Goal: Transaction & Acquisition: Purchase product/service

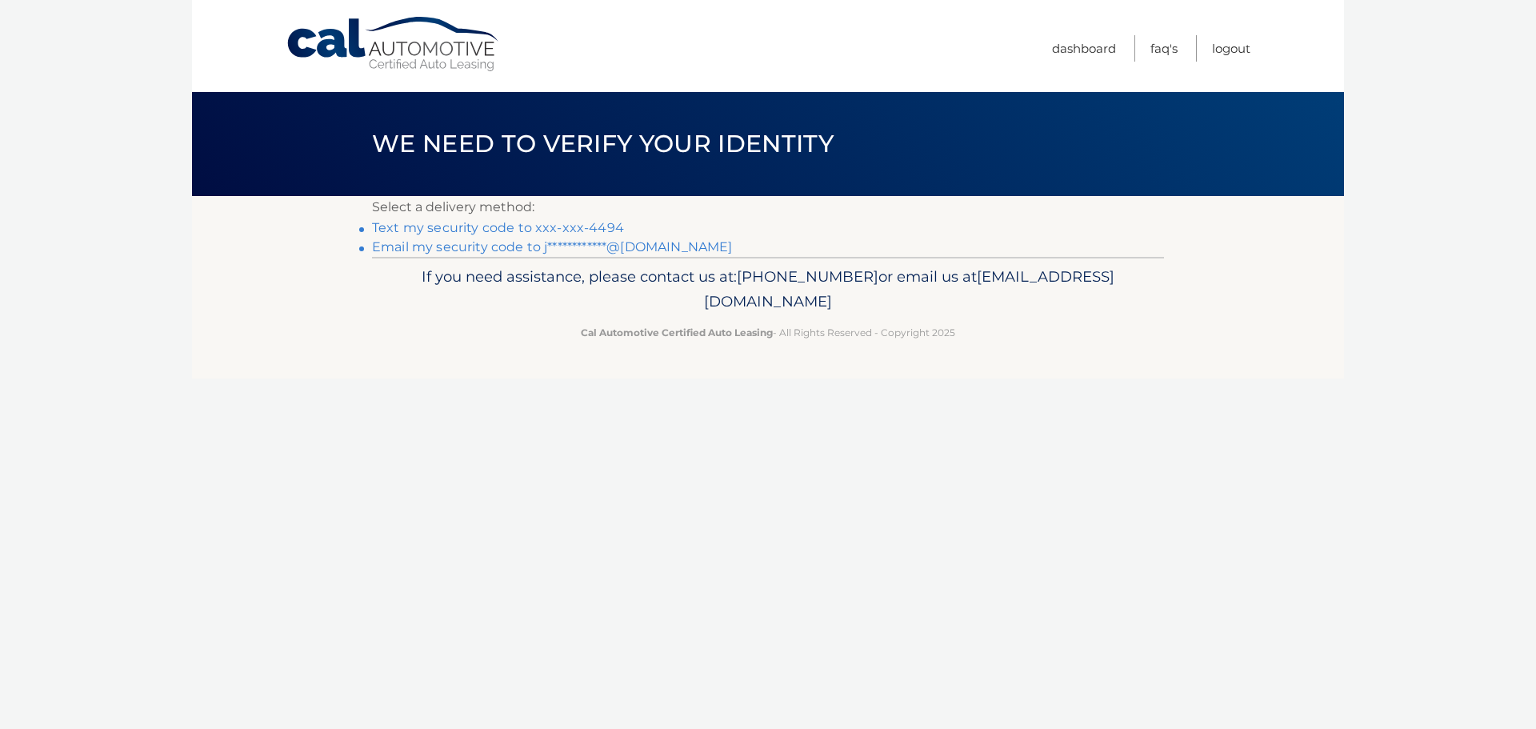
click at [461, 229] on link "Text my security code to xxx-xxx-4494" at bounding box center [498, 227] width 252 height 15
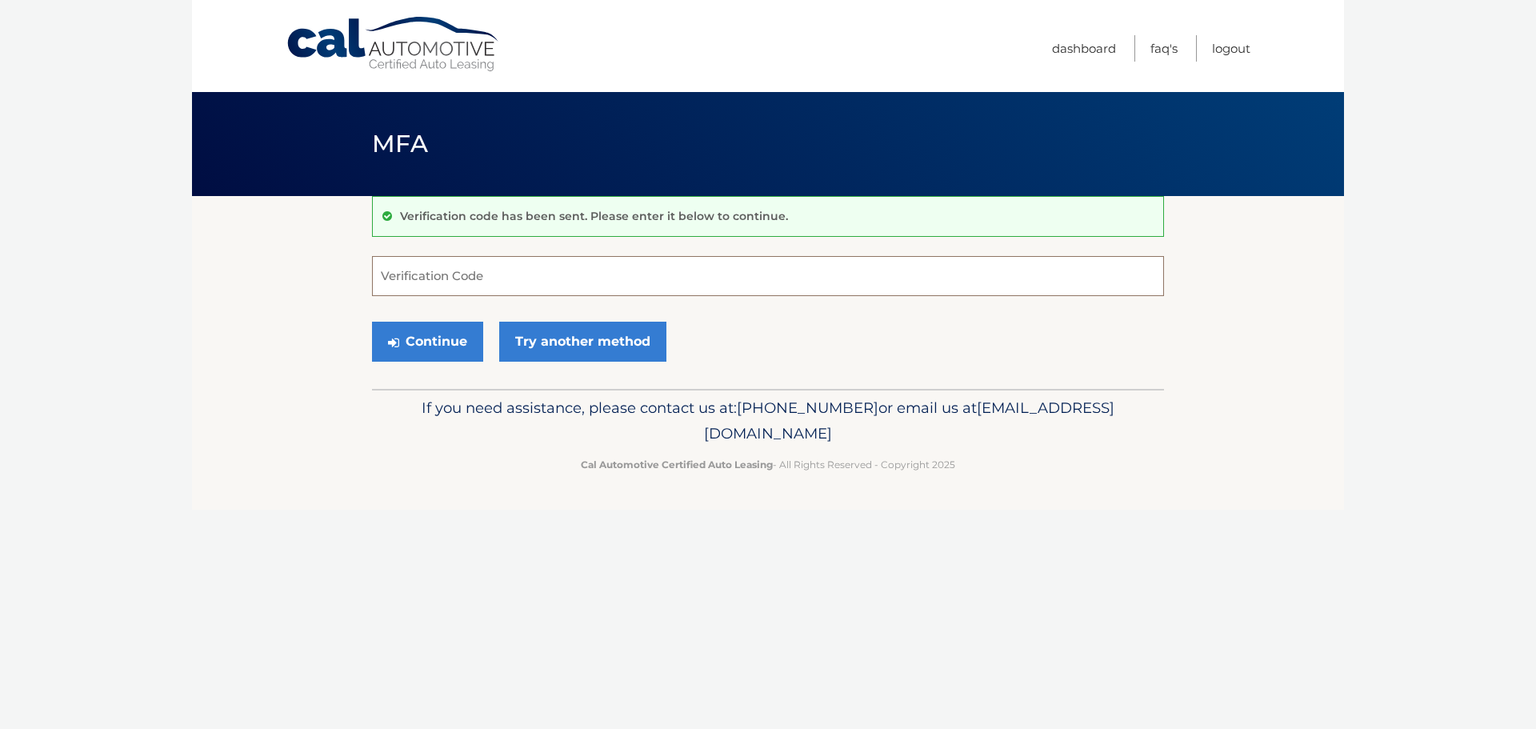
click at [433, 274] on input "Verification Code" at bounding box center [768, 276] width 792 height 40
click at [1240, 45] on link "Logout" at bounding box center [1231, 48] width 38 height 26
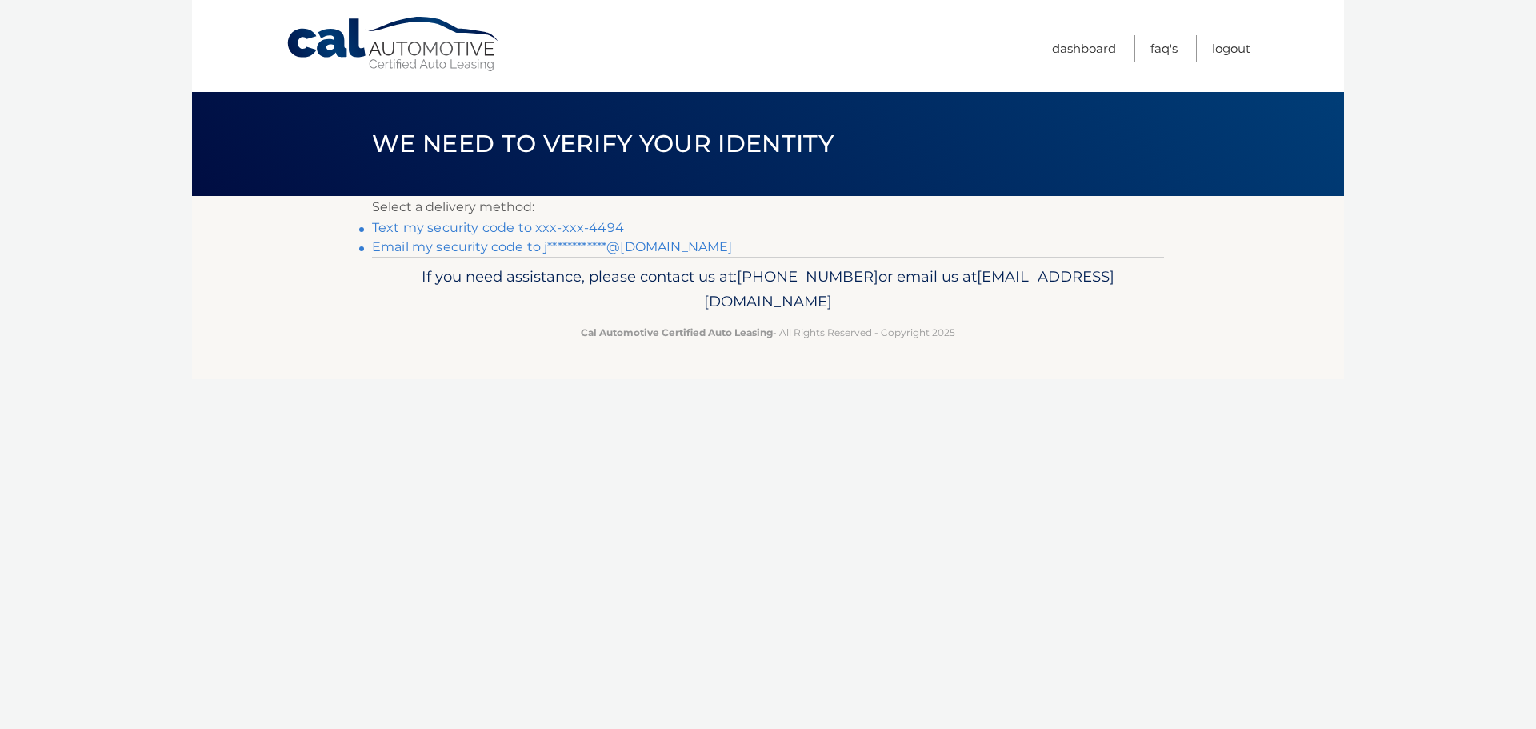
click at [468, 229] on link "Text my security code to xxx-xxx-4494" at bounding box center [498, 227] width 252 height 15
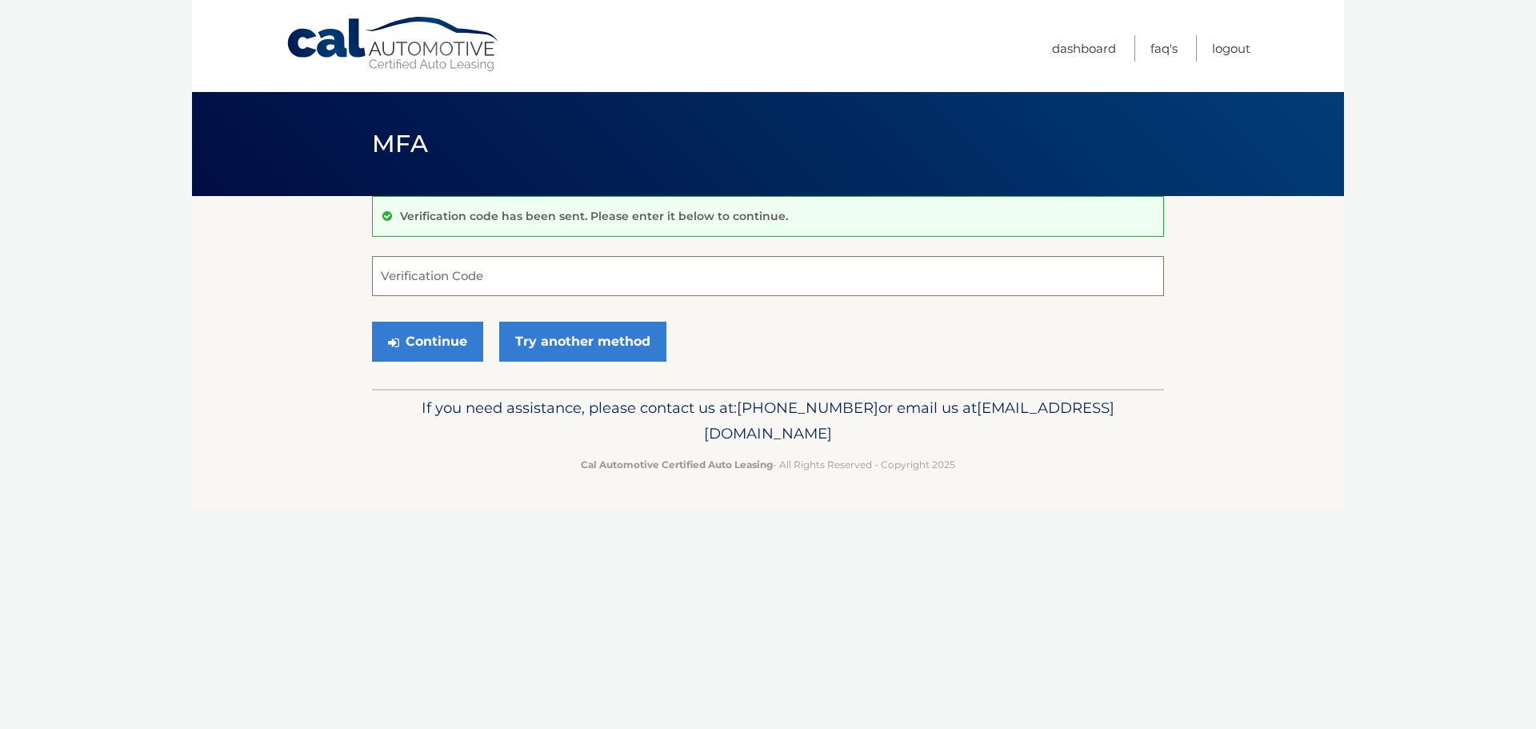
click at [436, 275] on input "Verification Code" at bounding box center [768, 276] width 792 height 40
type input "548843"
click at [372, 322] on button "Continue" at bounding box center [427, 342] width 111 height 40
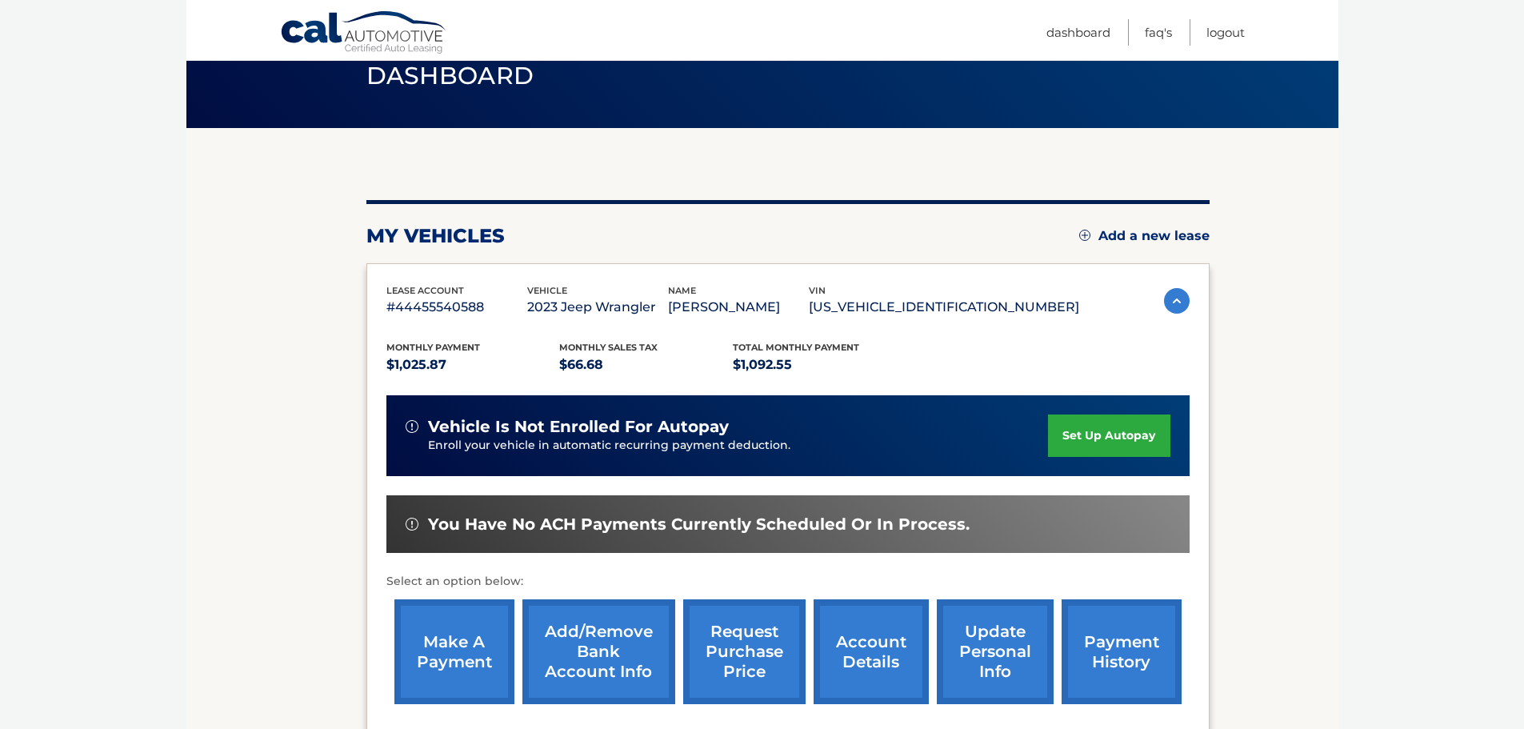
scroll to position [160, 0]
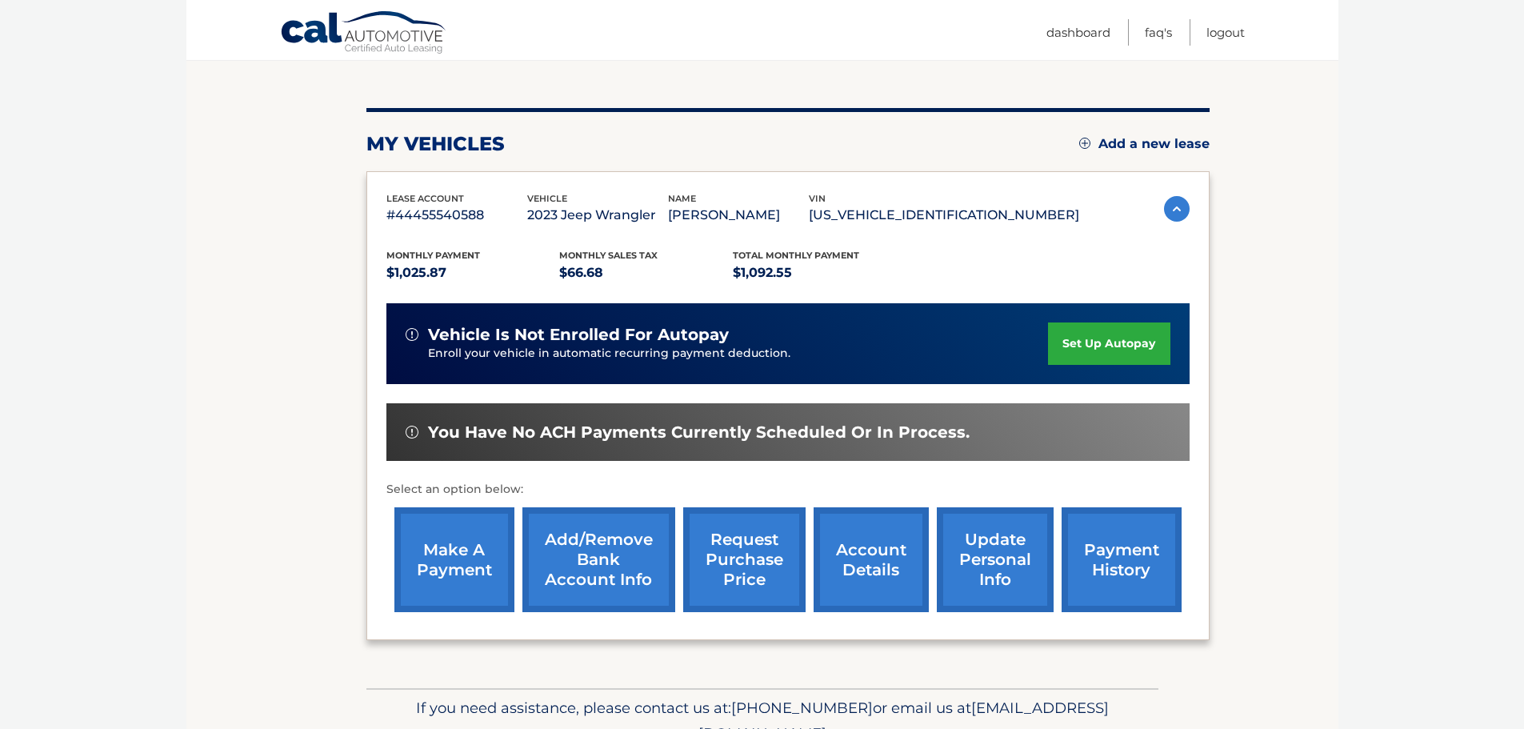
click at [437, 575] on link "make a payment" at bounding box center [454, 559] width 120 height 105
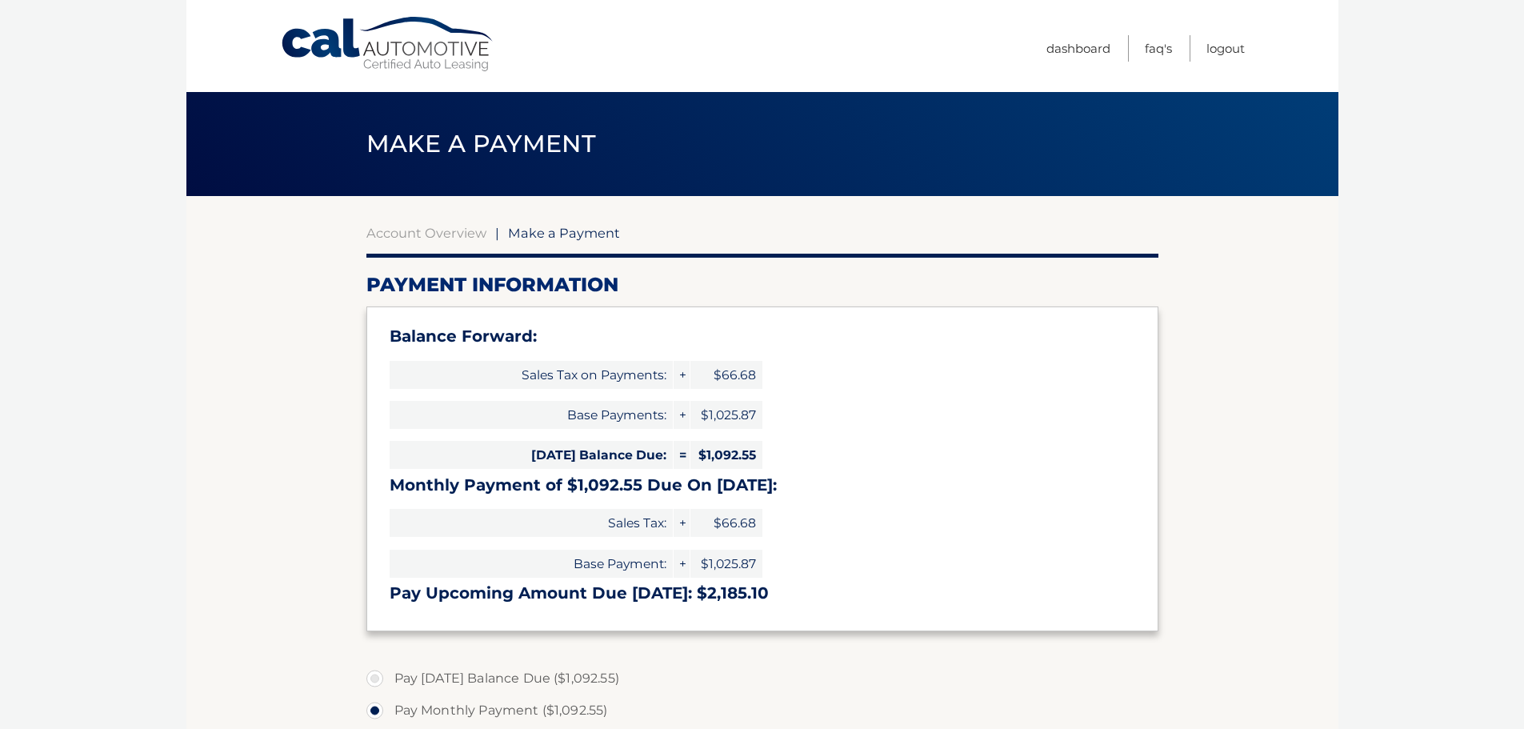
select select "OGEyZmI3ZGYtMmU1ZC00ZDc4LTg4ZjYtOGE0YThmZTZiYmI2"
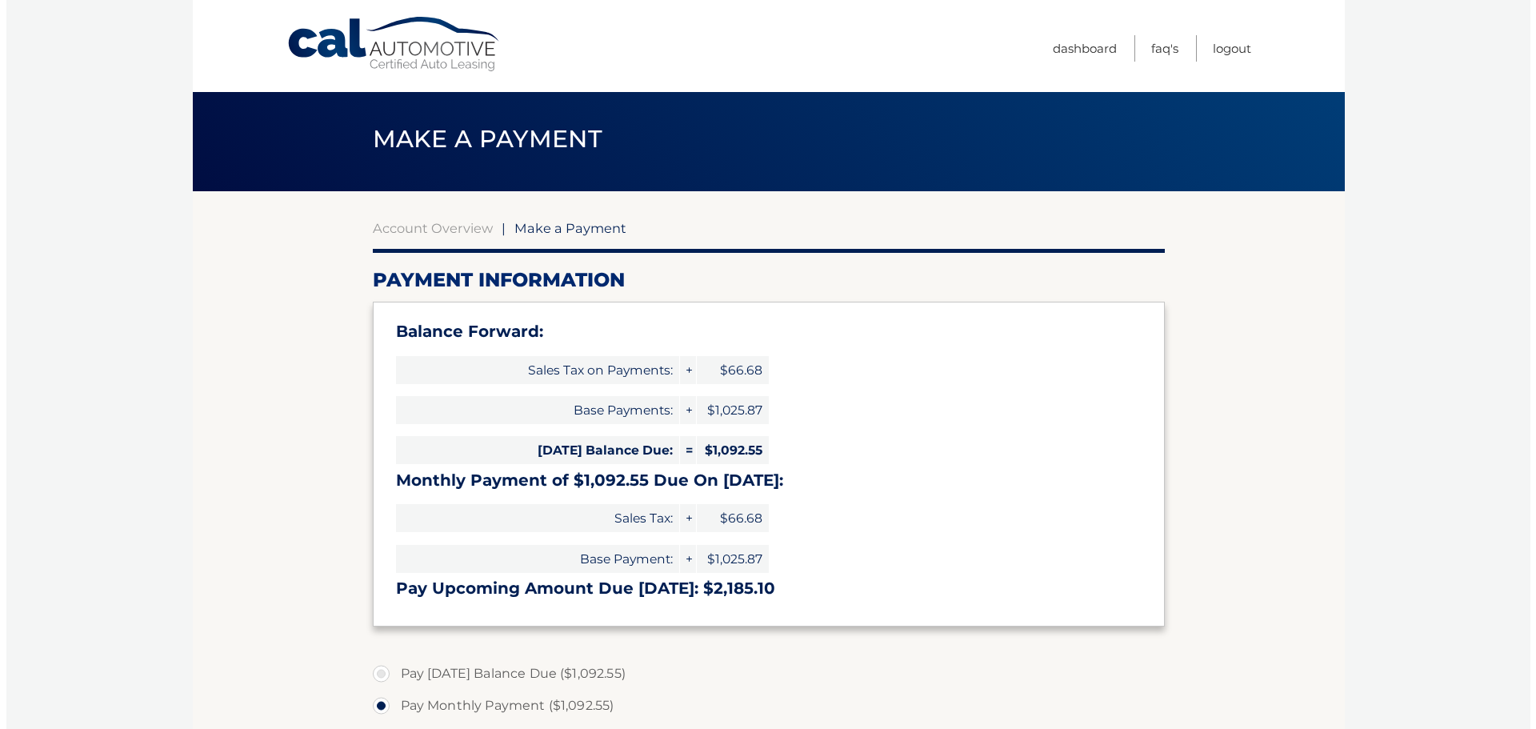
scroll to position [480, 0]
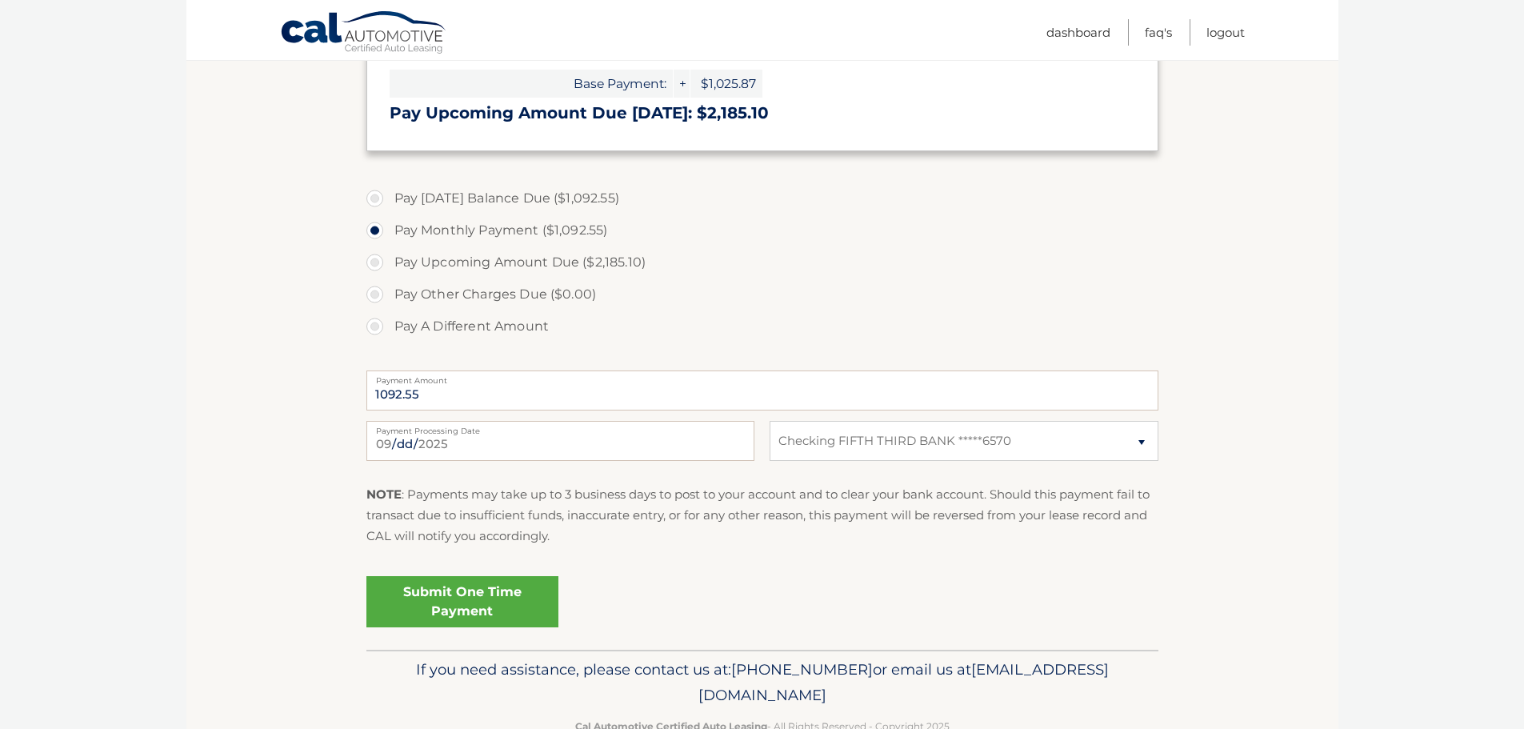
click at [441, 600] on link "Submit One Time Payment" at bounding box center [462, 601] width 192 height 51
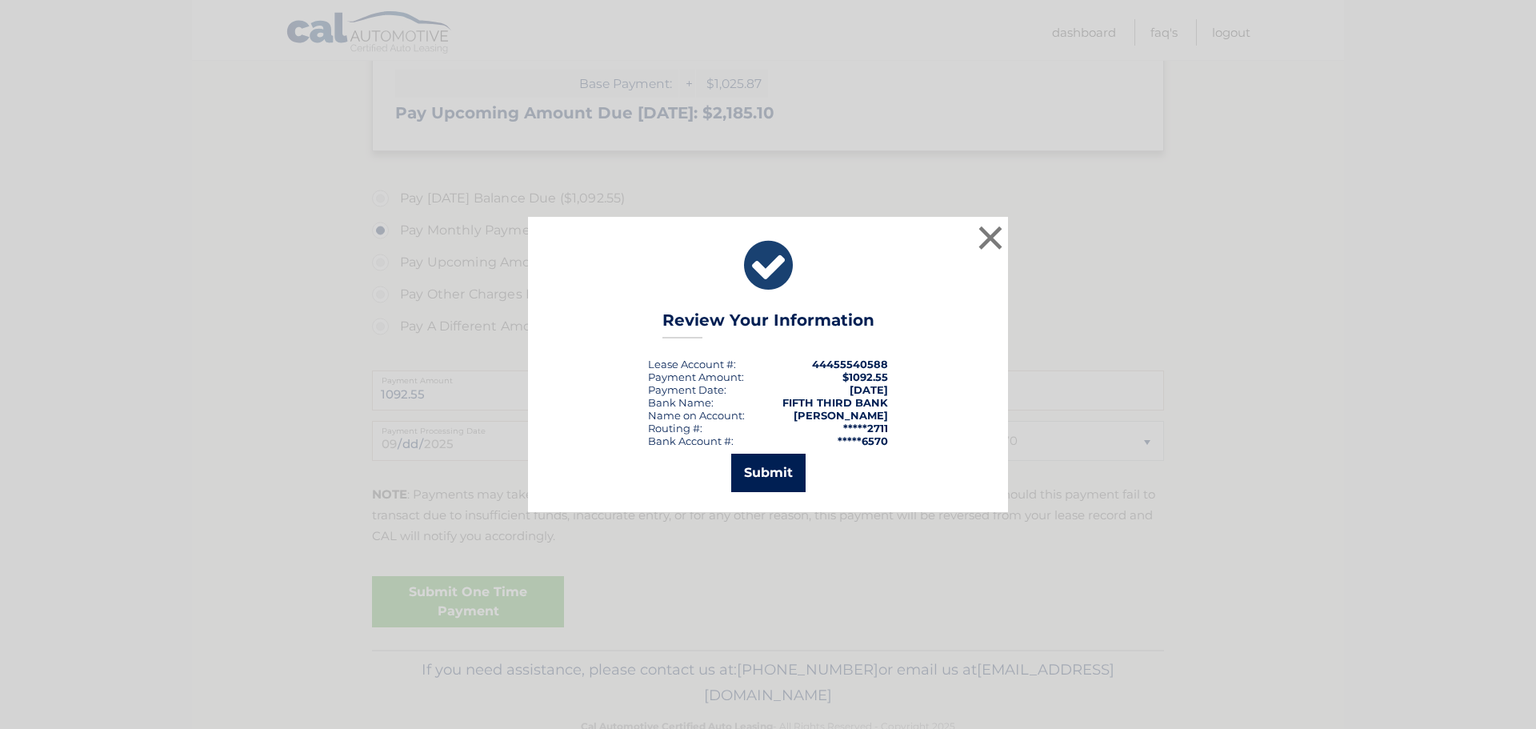
click at [765, 475] on button "Submit" at bounding box center [768, 473] width 74 height 38
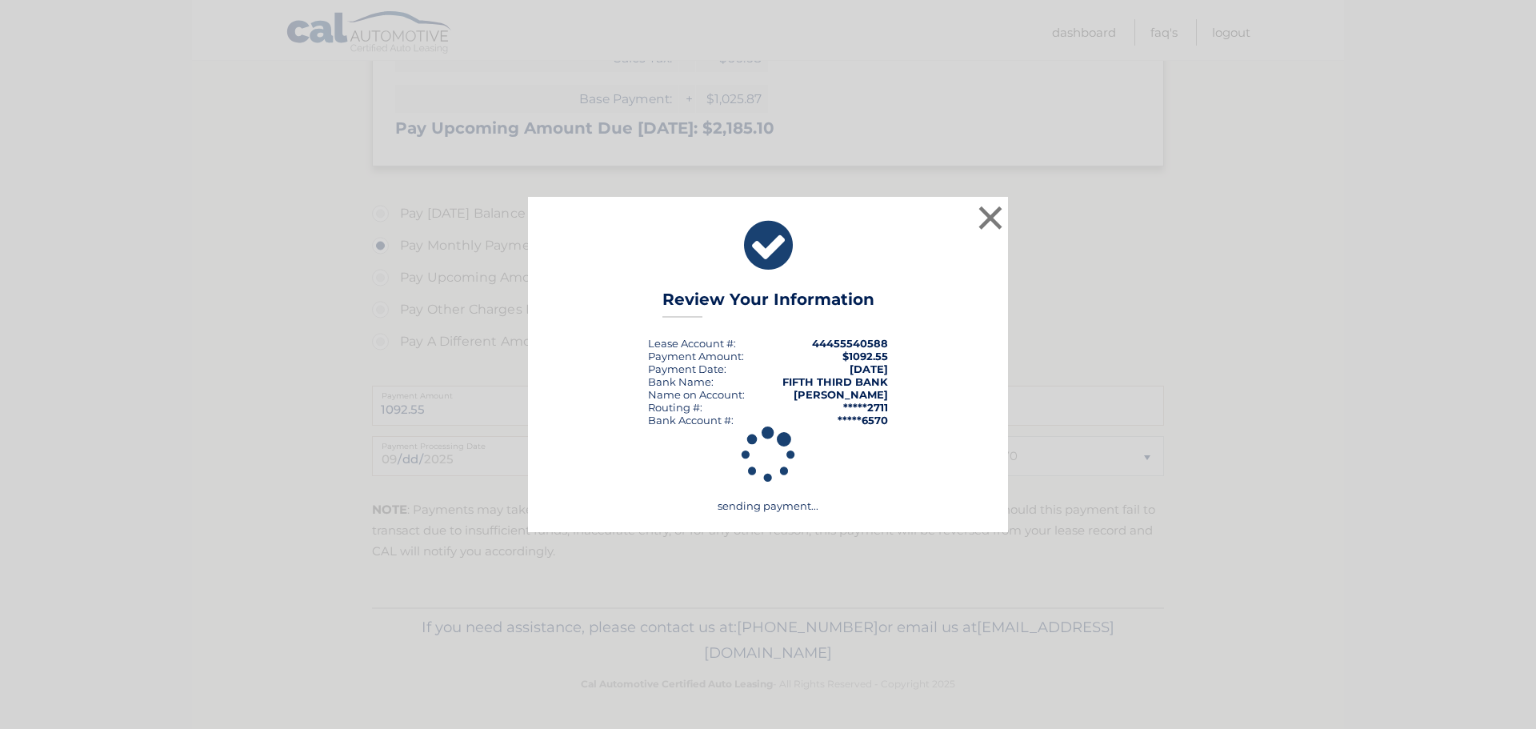
scroll to position [465, 0]
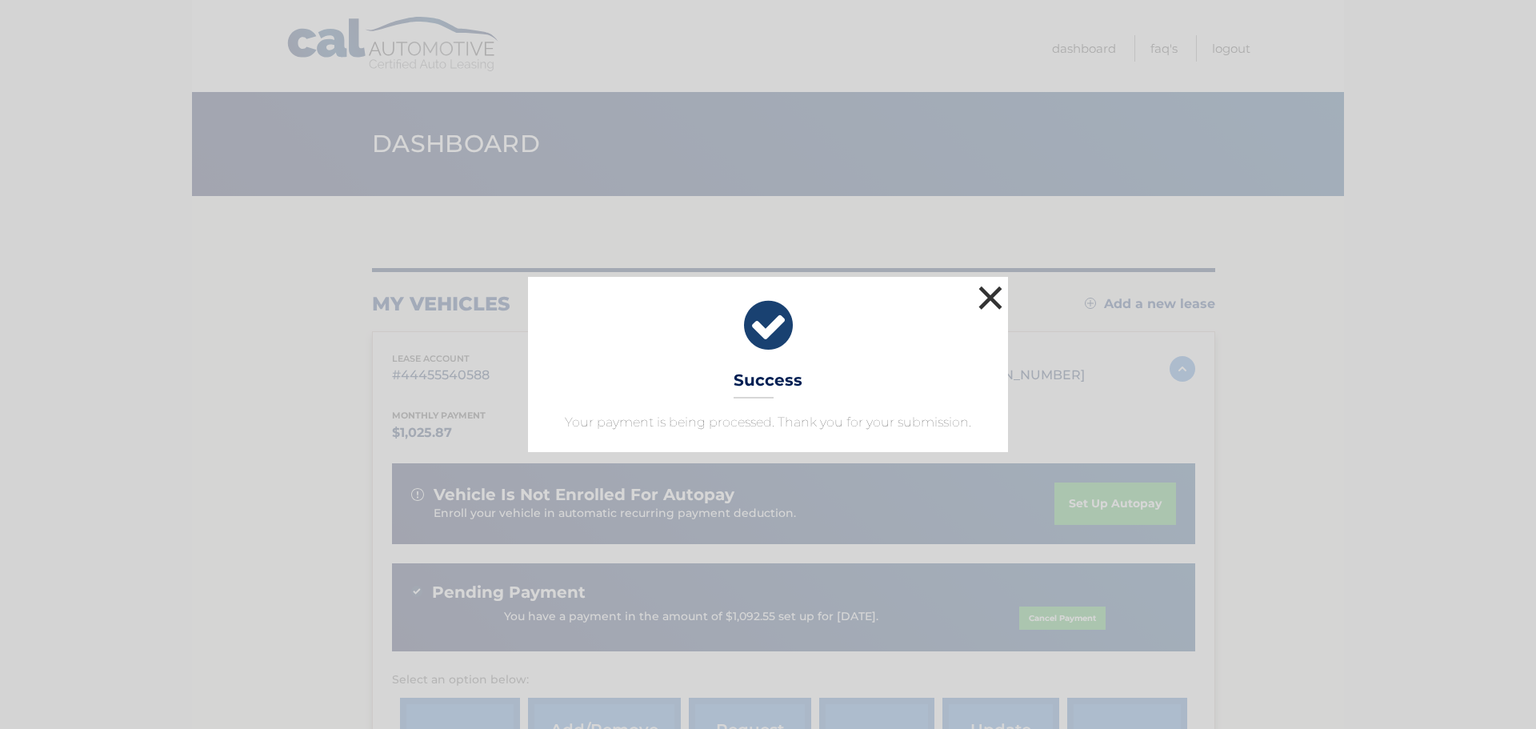
click at [999, 301] on button "×" at bounding box center [991, 298] width 32 height 32
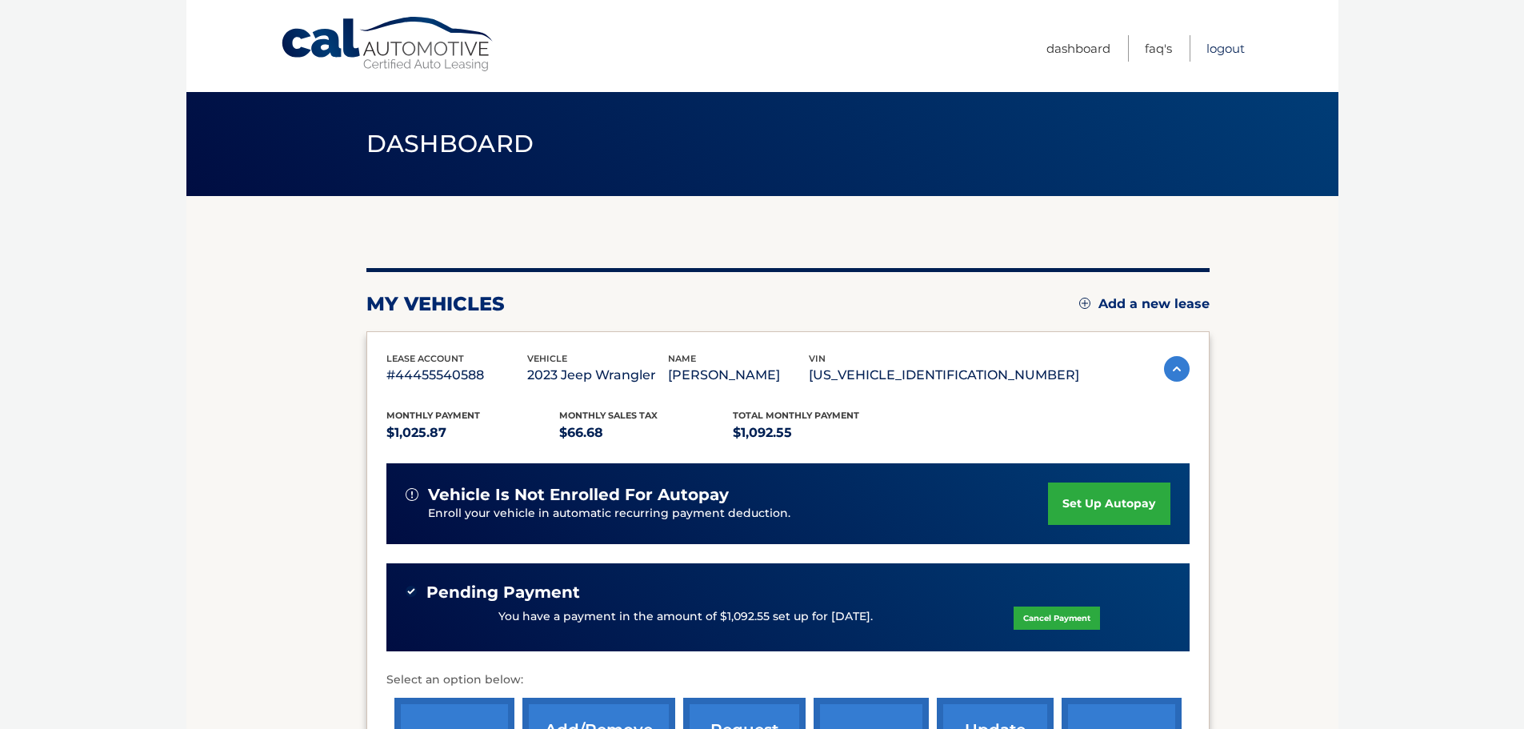
click at [1226, 49] on link "Logout" at bounding box center [1226, 48] width 38 height 26
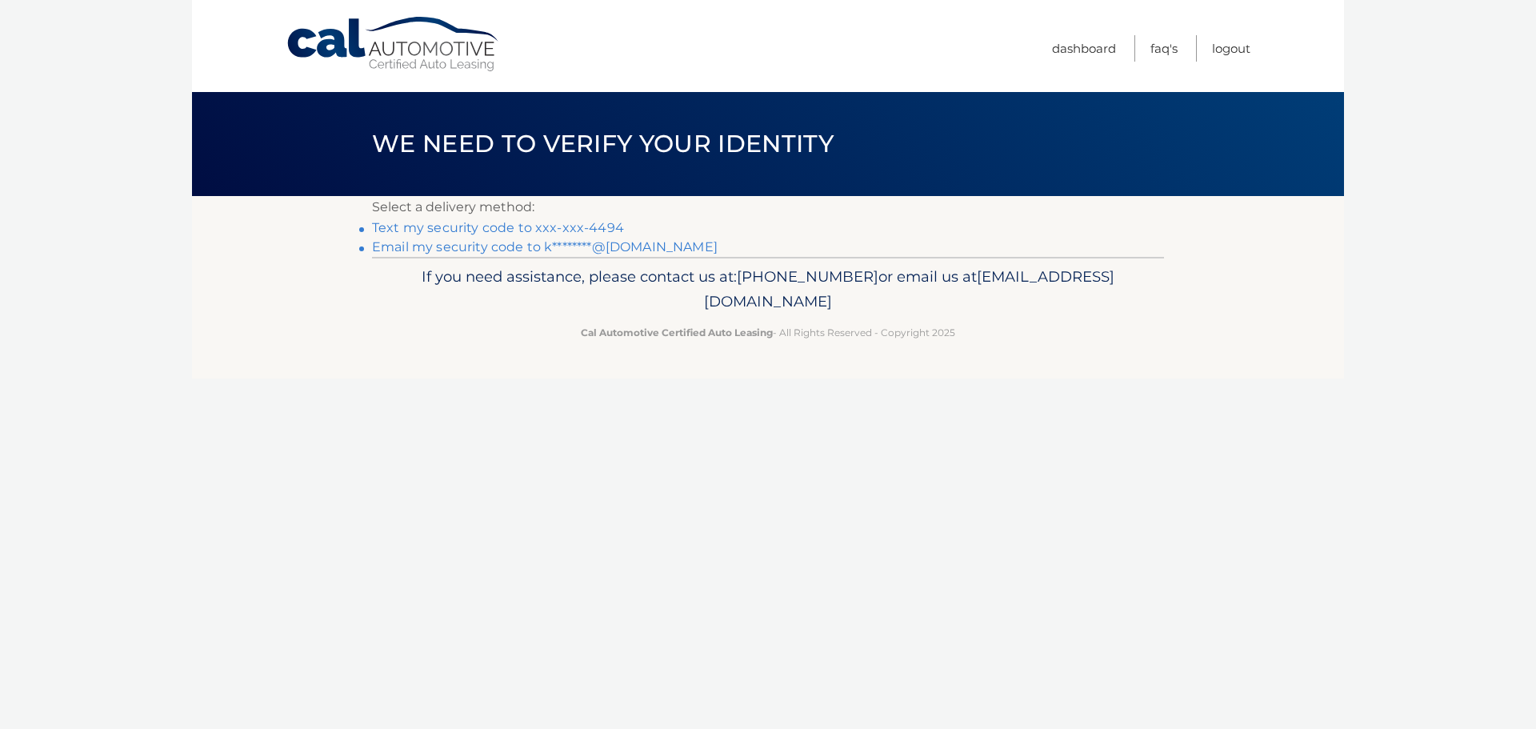
click at [559, 226] on link "Text my security code to xxx-xxx-4494" at bounding box center [498, 227] width 252 height 15
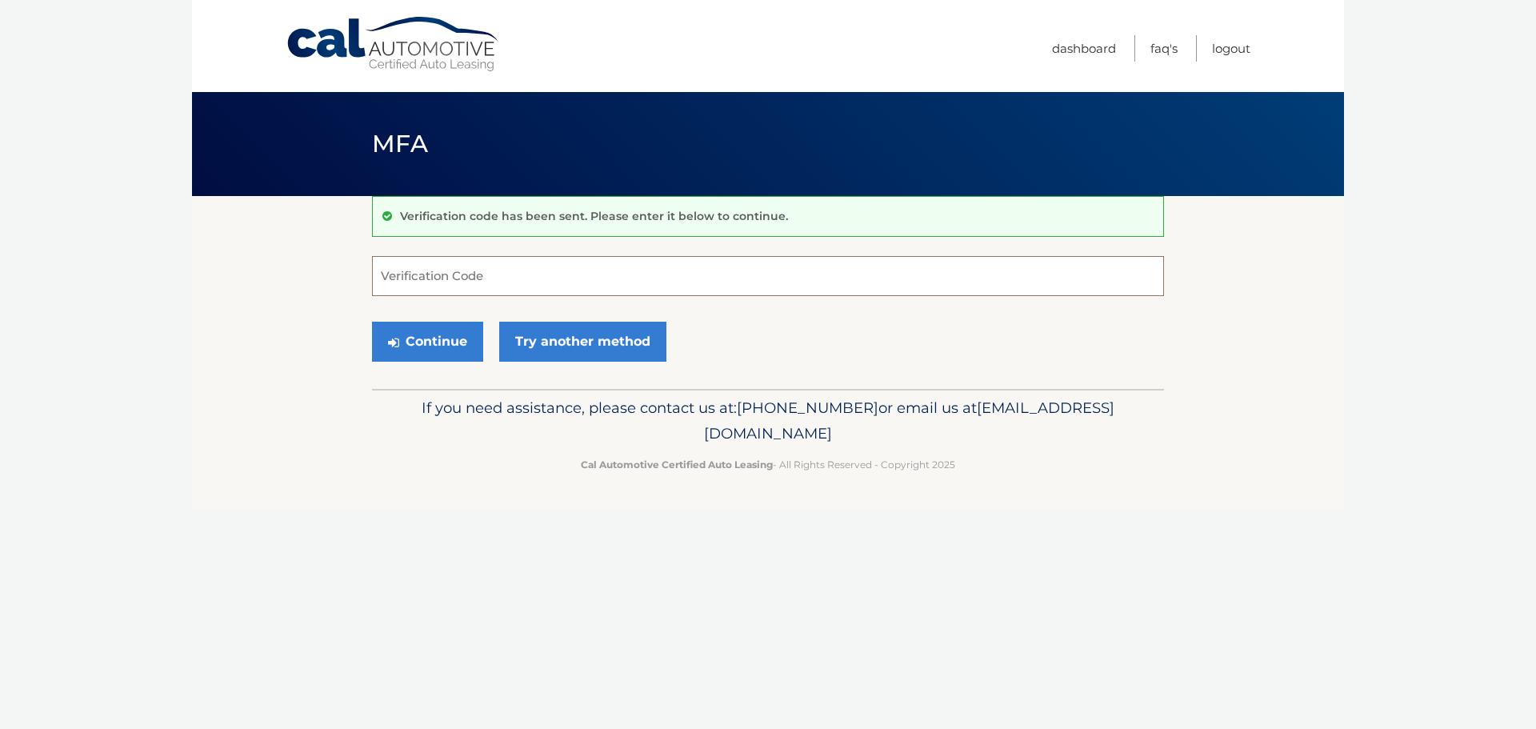
click at [463, 279] on input "Verification Code" at bounding box center [768, 276] width 792 height 40
type input "661218"
click at [372, 322] on button "Continue" at bounding box center [427, 342] width 111 height 40
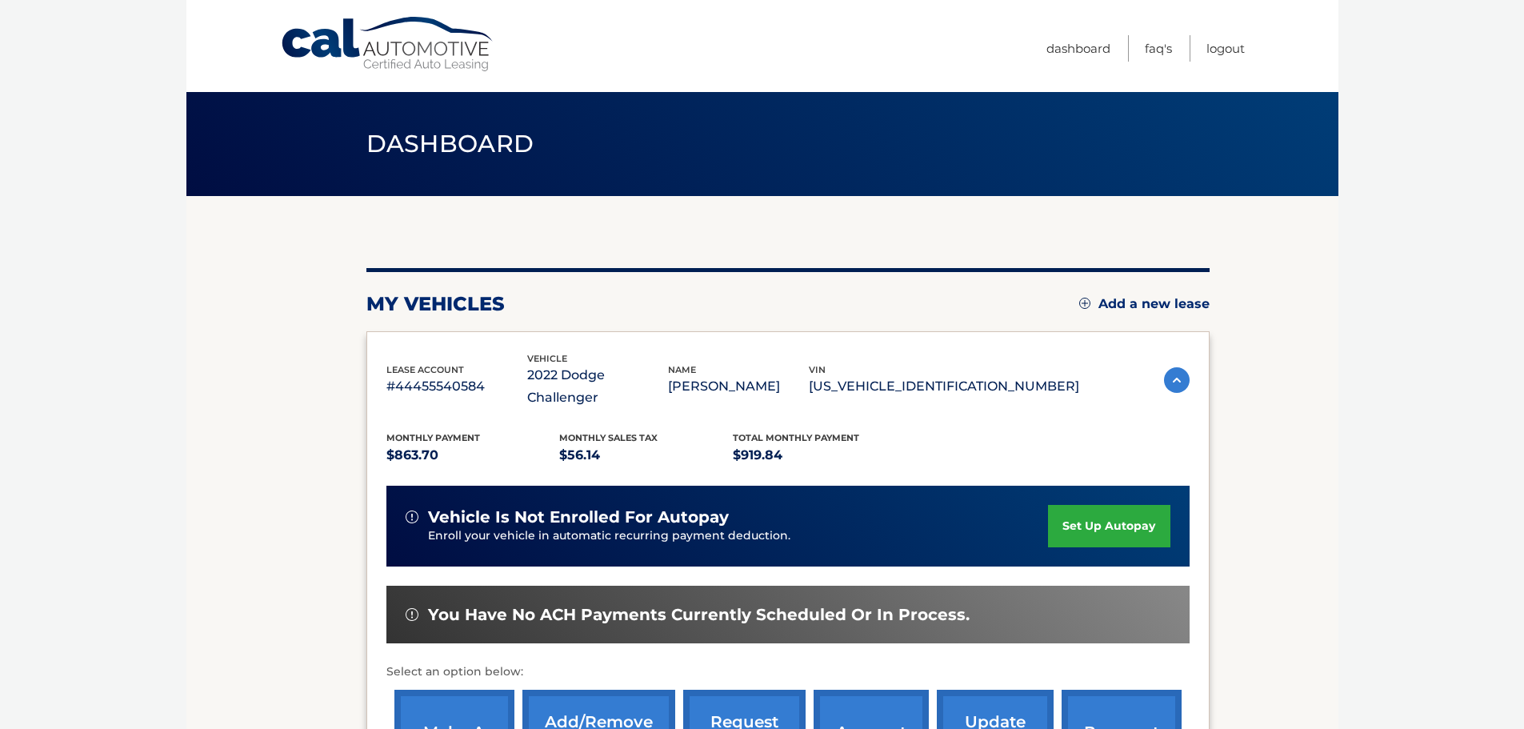
click at [481, 698] on link "make a payment" at bounding box center [454, 742] width 120 height 105
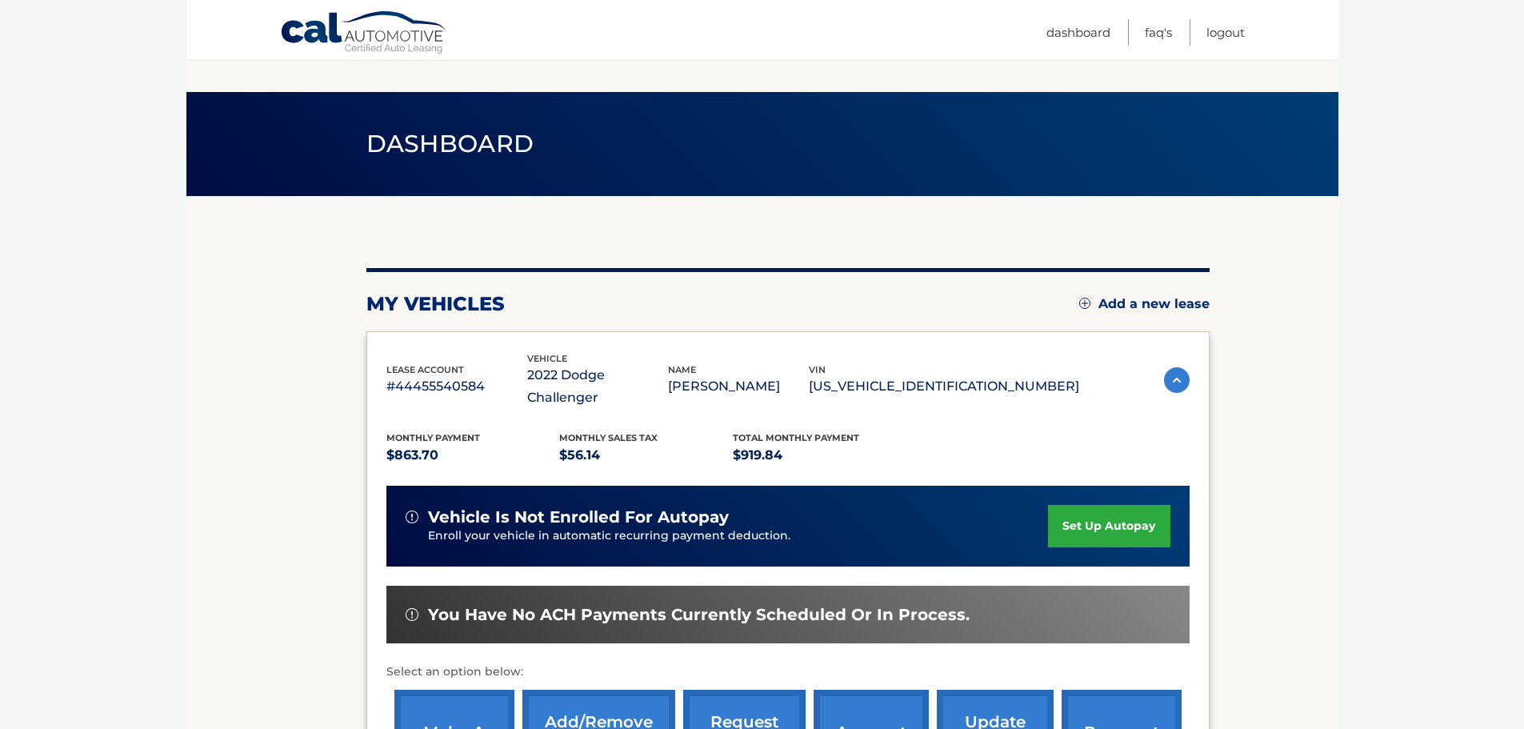
scroll to position [240, 0]
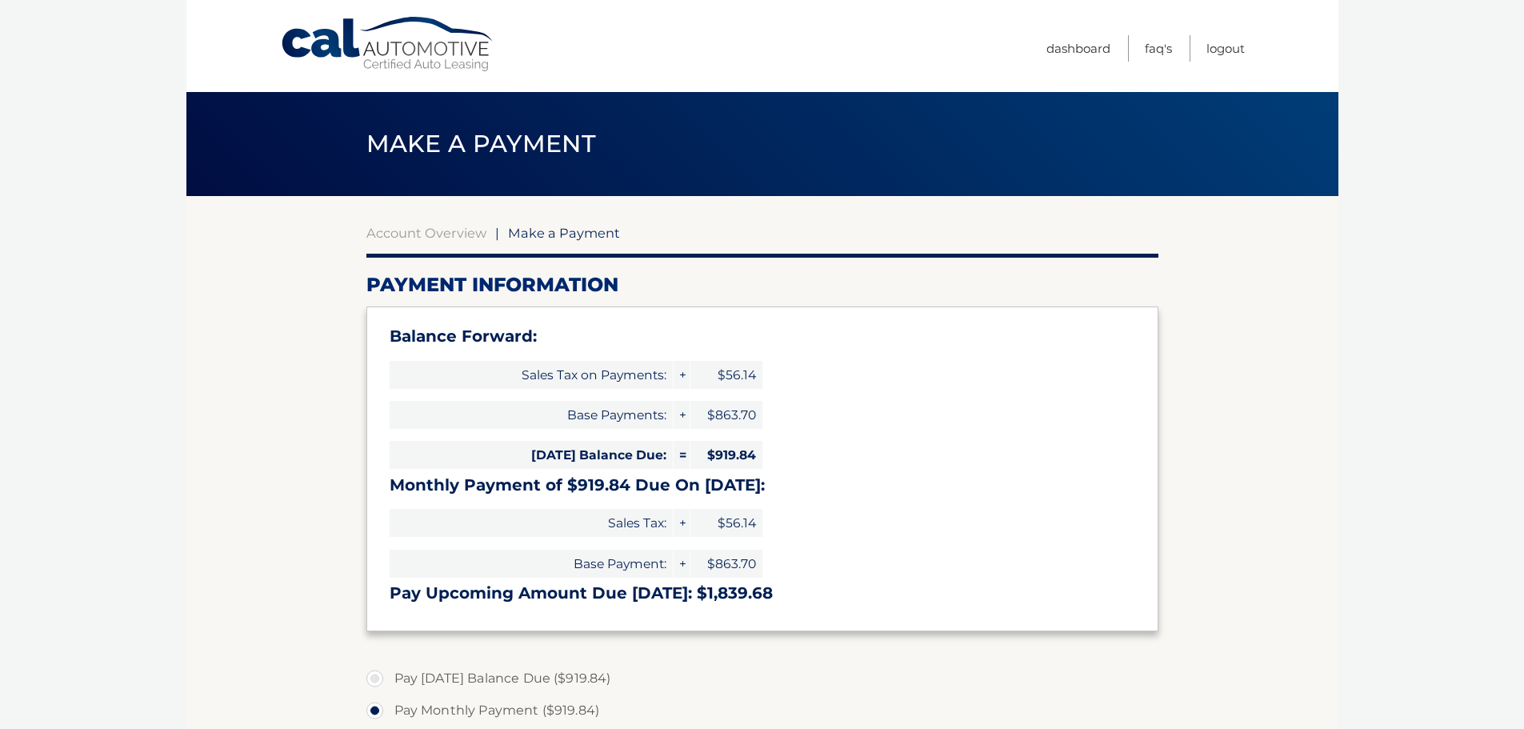
select select "YzQ4ZjU2NjYtZTdhNy00OTUyLWJmZjUtNzJjM2I4OTY5ZDAy"
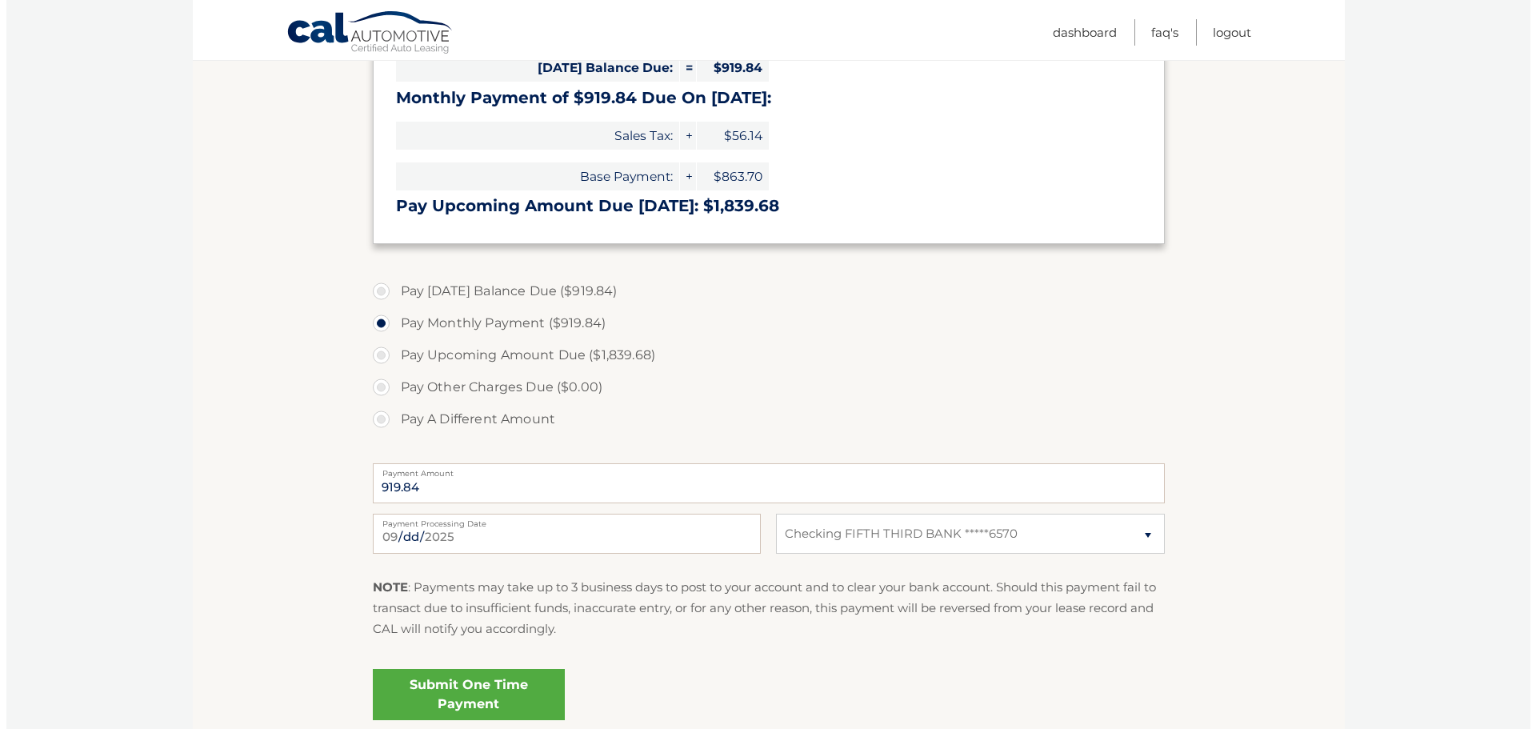
scroll to position [480, 0]
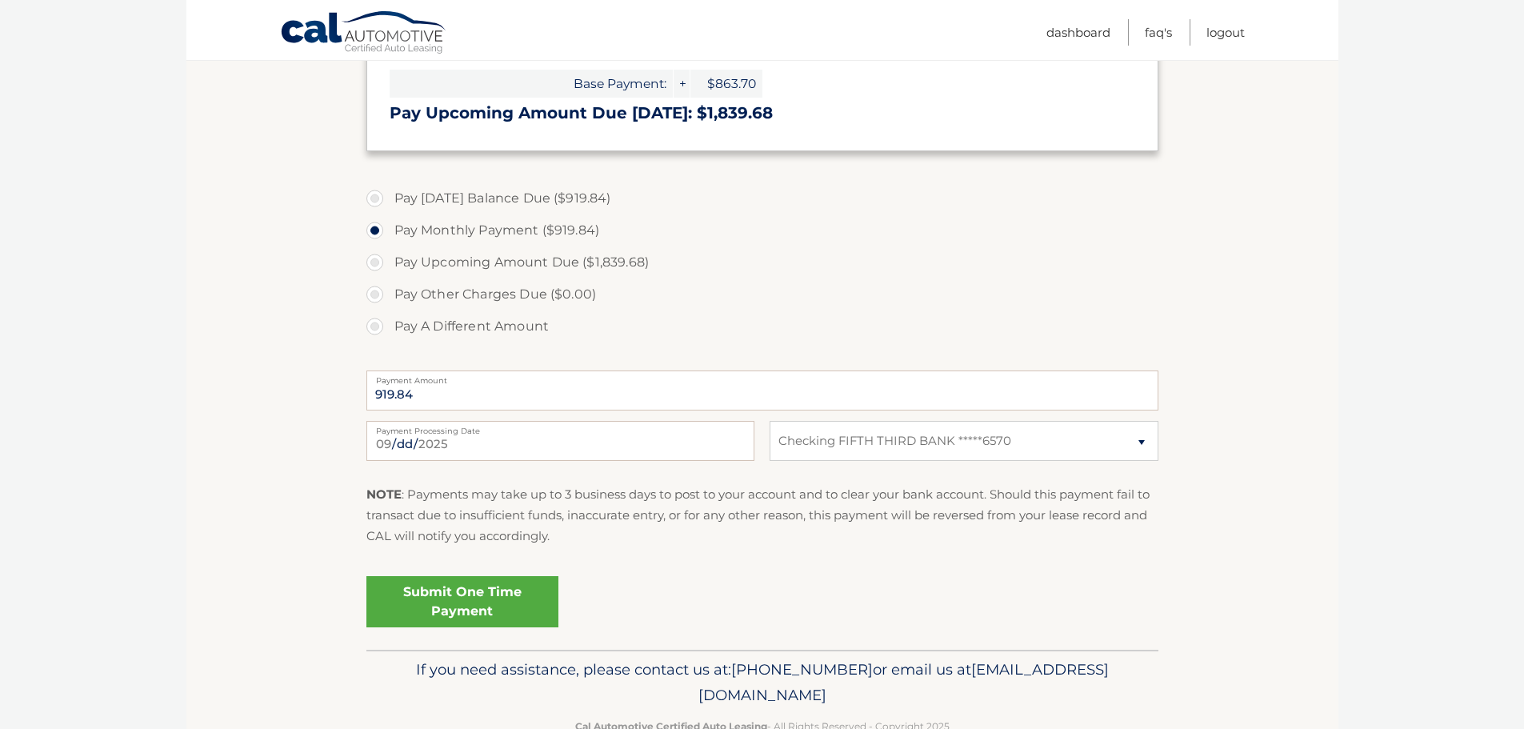
click at [442, 594] on link "Submit One Time Payment" at bounding box center [462, 601] width 192 height 51
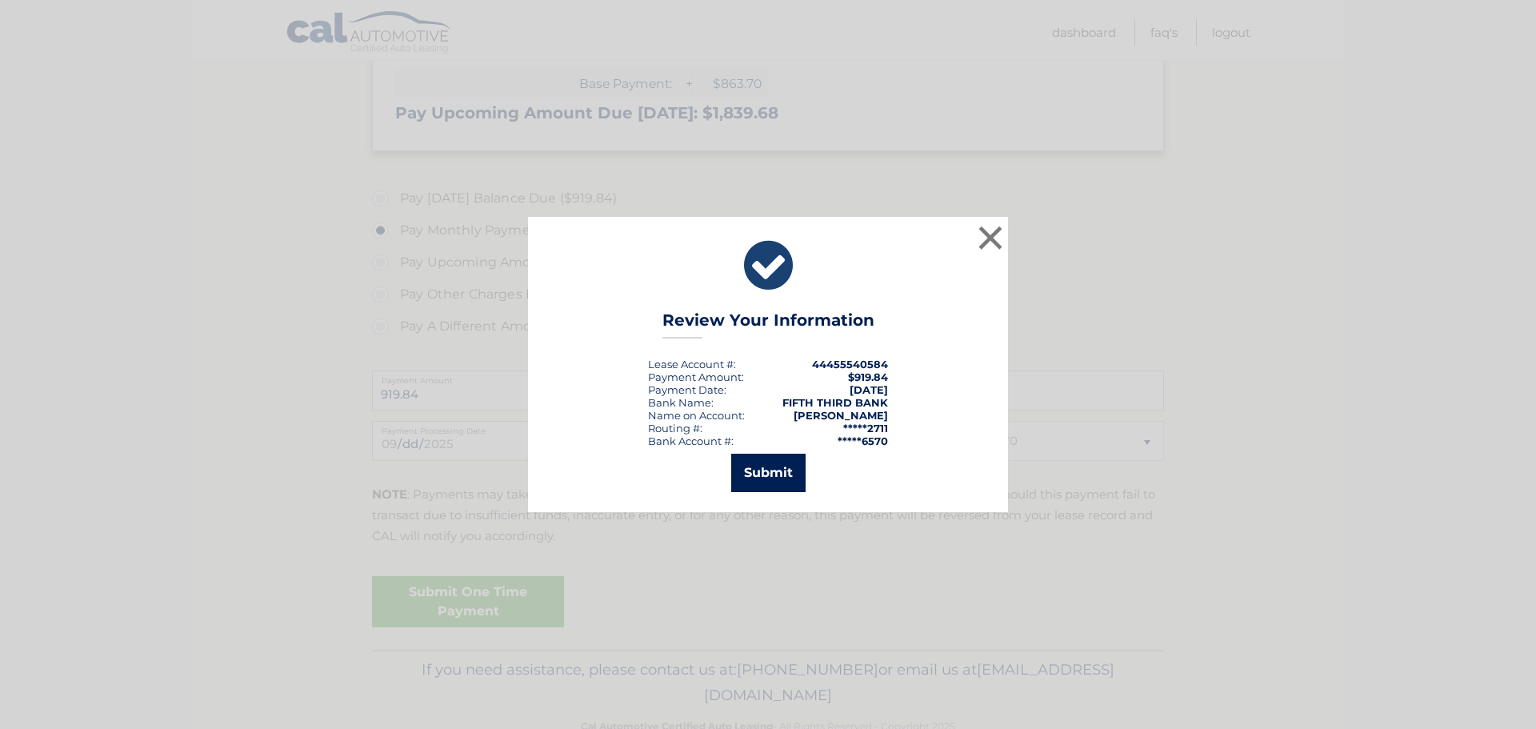
click at [766, 466] on button "Submit" at bounding box center [768, 473] width 74 height 38
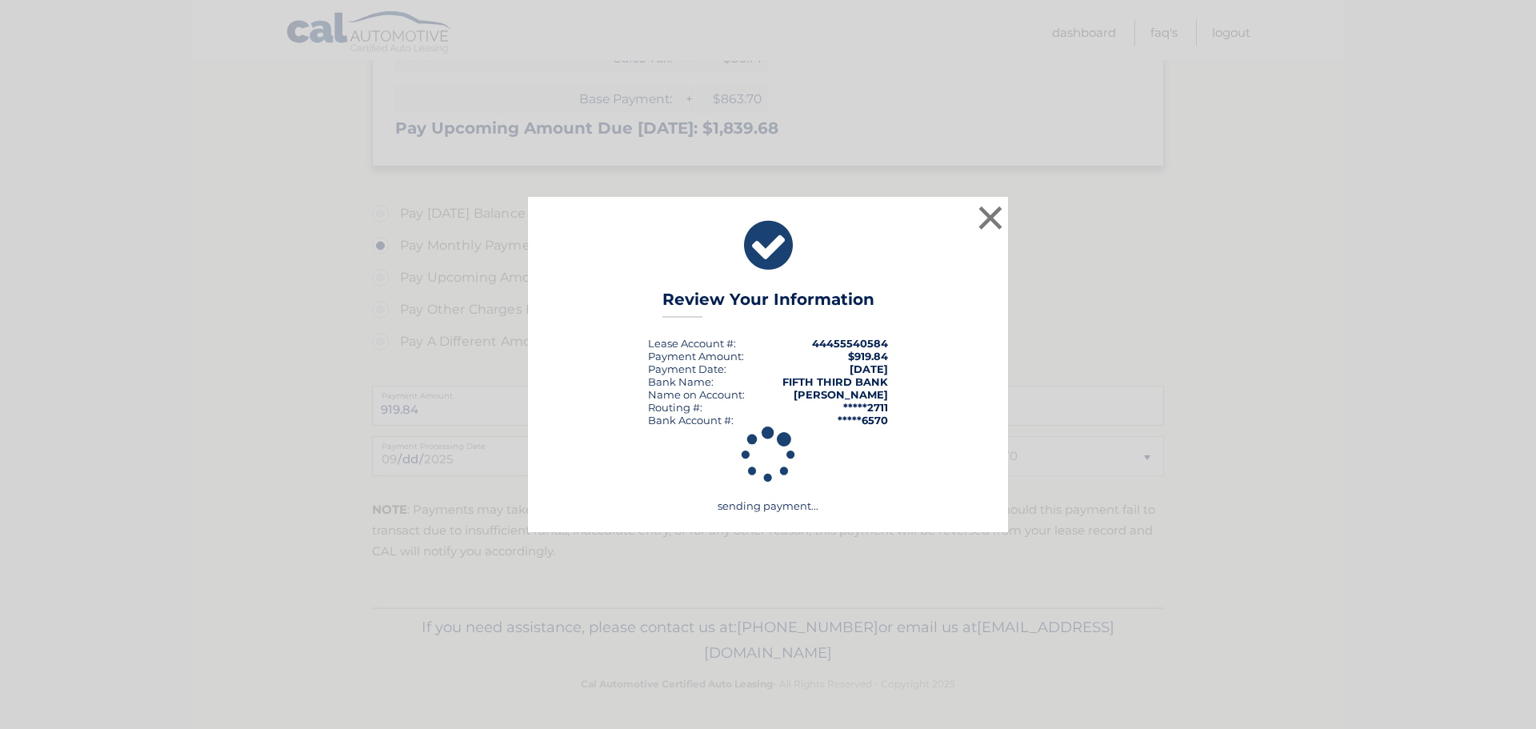
scroll to position [465, 0]
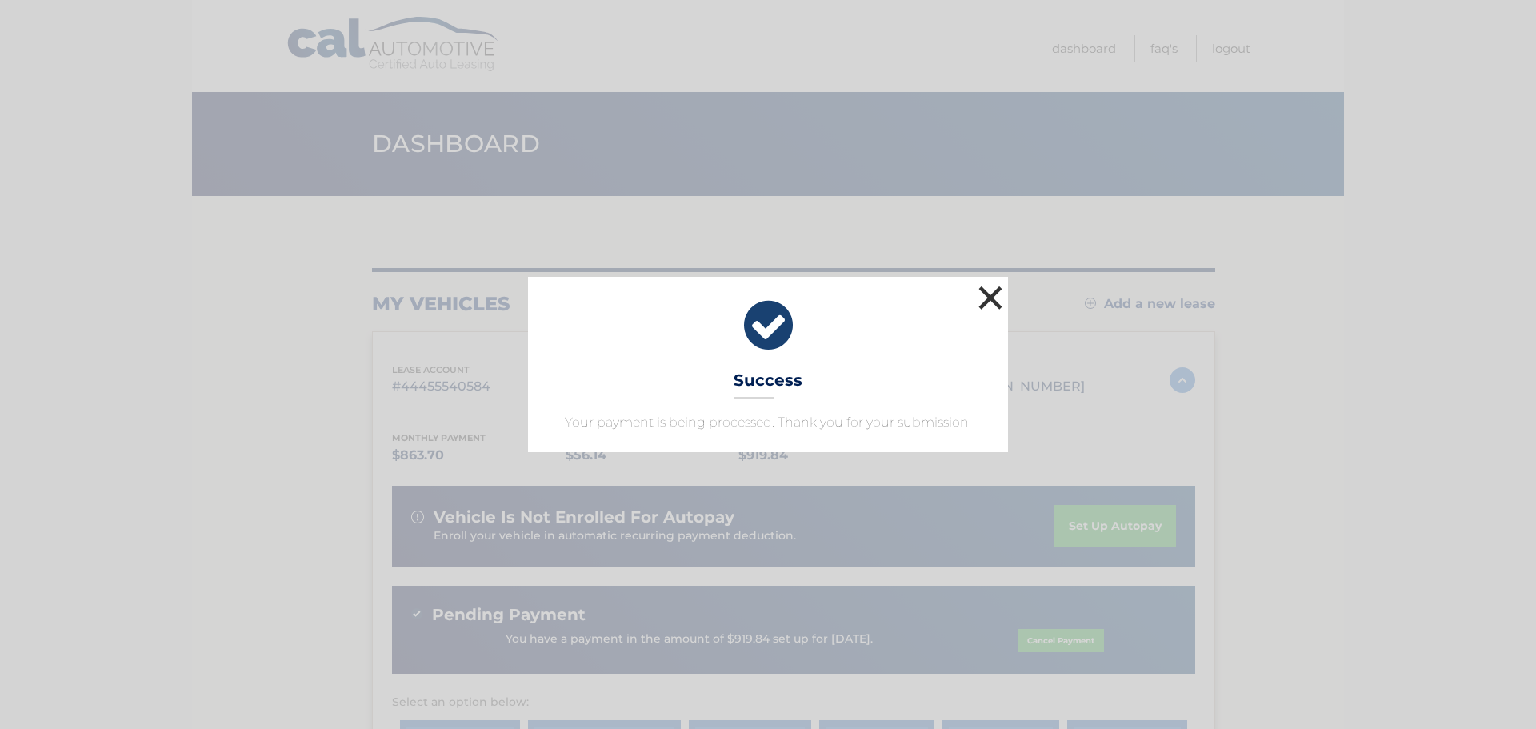
click at [988, 297] on button "×" at bounding box center [991, 298] width 32 height 32
